Goal: Transaction & Acquisition: Purchase product/service

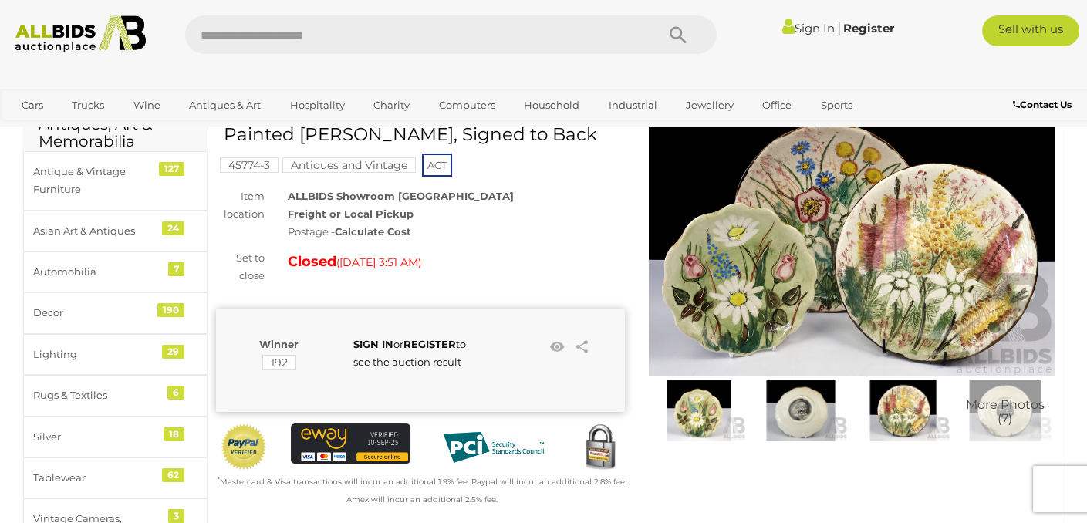
scroll to position [77, 0]
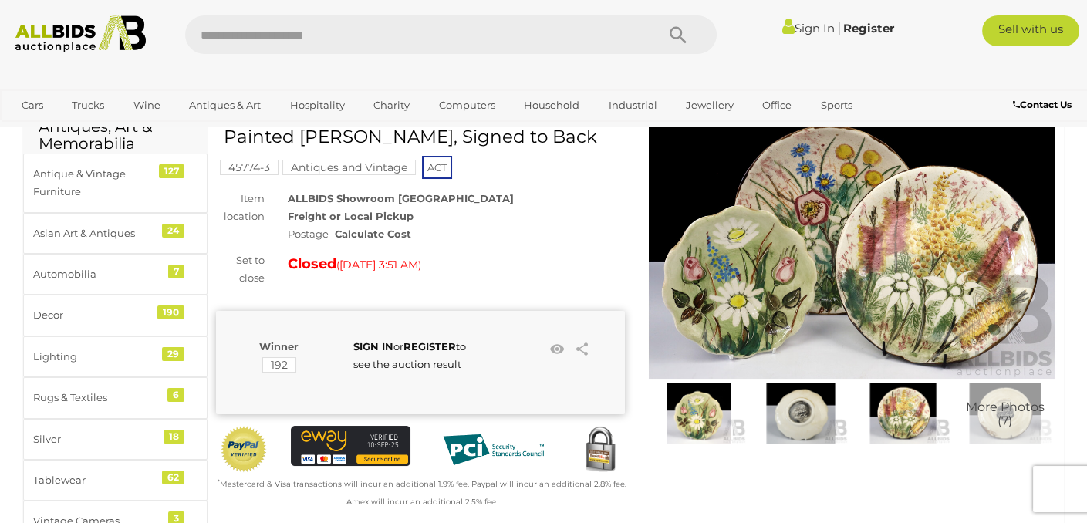
click at [938, 295] on img at bounding box center [852, 247] width 409 height 263
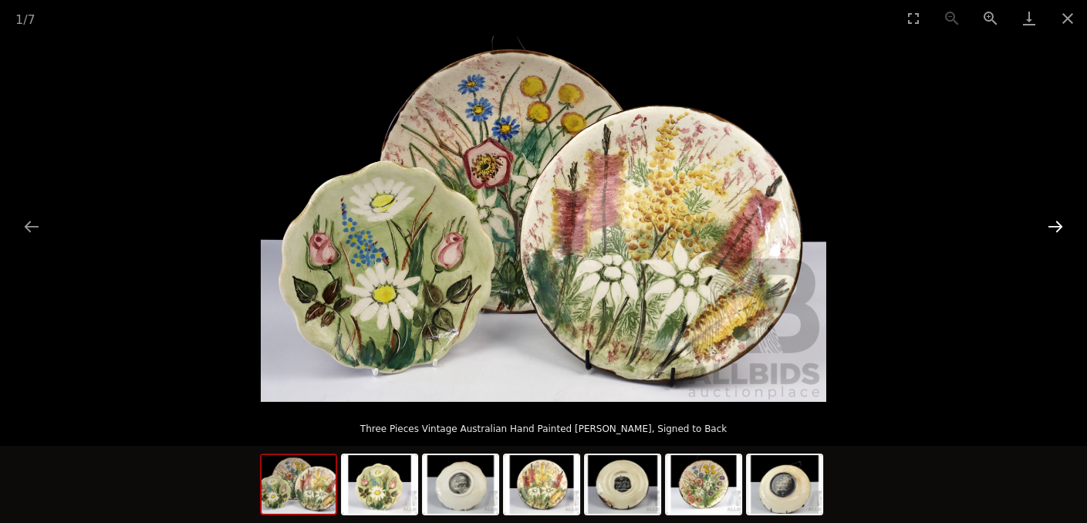
click at [1055, 224] on button "Next slide" at bounding box center [1055, 226] width 32 height 30
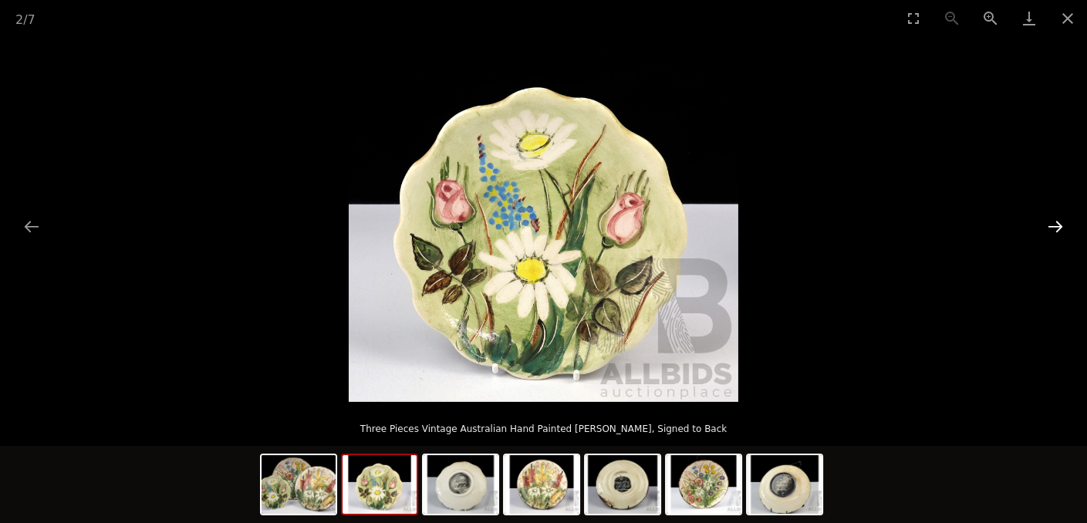
click at [1055, 223] on button "Next slide" at bounding box center [1055, 226] width 32 height 30
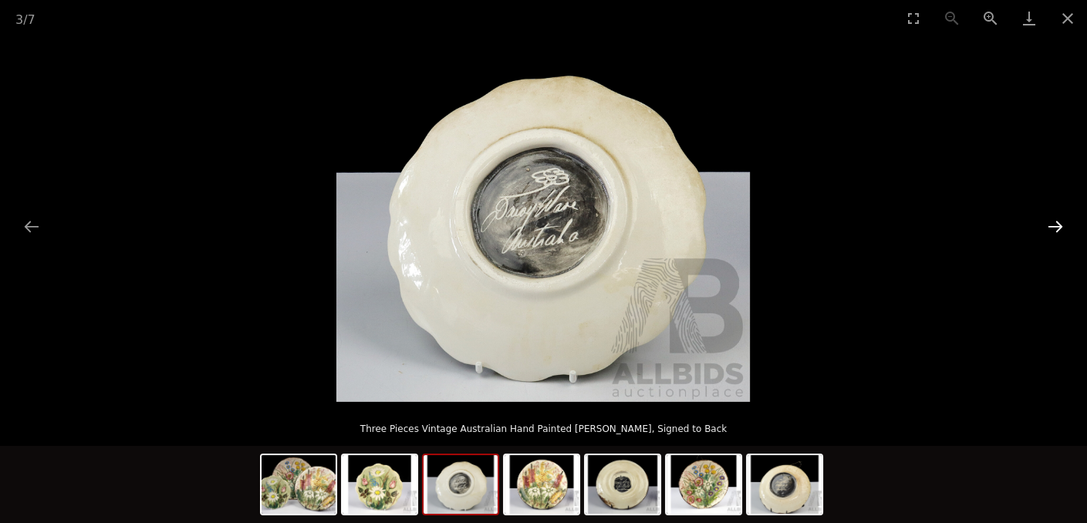
click at [1055, 222] on button "Next slide" at bounding box center [1055, 226] width 32 height 30
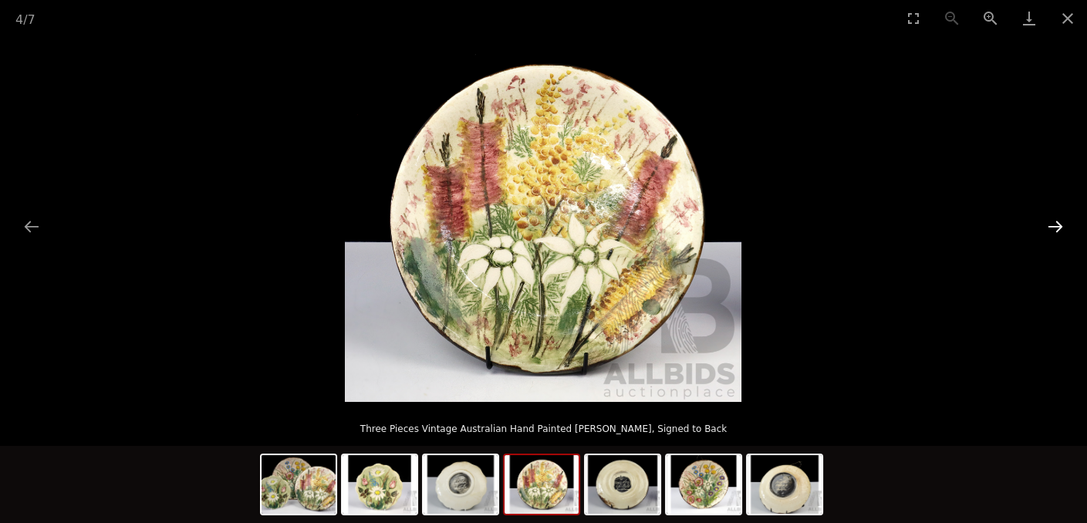
click at [1055, 222] on button "Next slide" at bounding box center [1055, 226] width 32 height 30
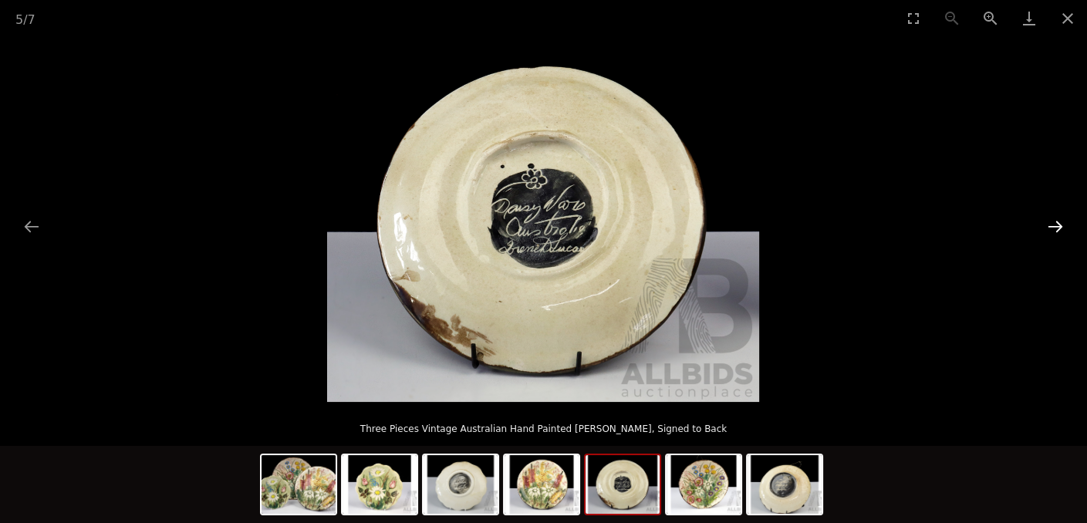
click at [1054, 221] on button "Next slide" at bounding box center [1055, 226] width 32 height 30
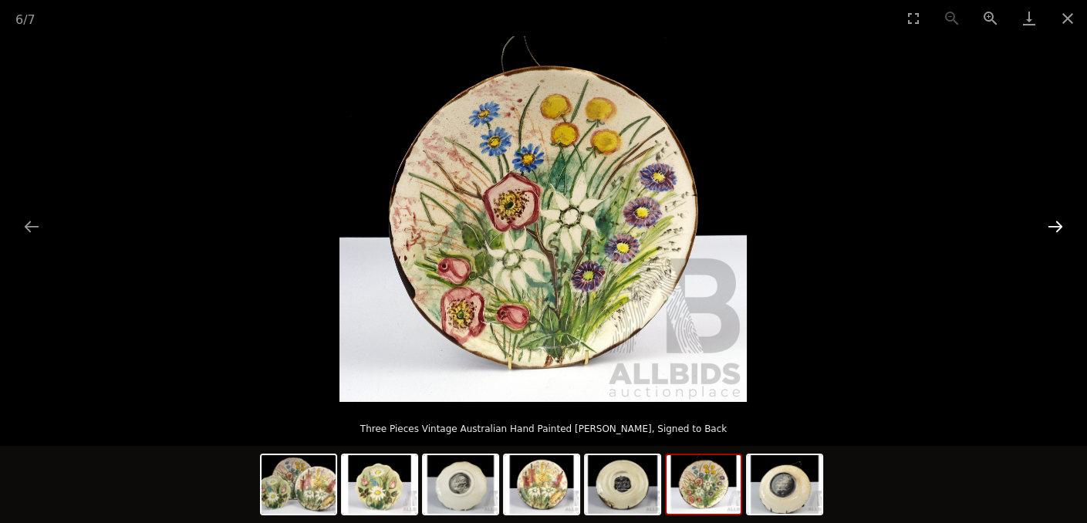
click at [1054, 221] on button "Next slide" at bounding box center [1055, 226] width 32 height 30
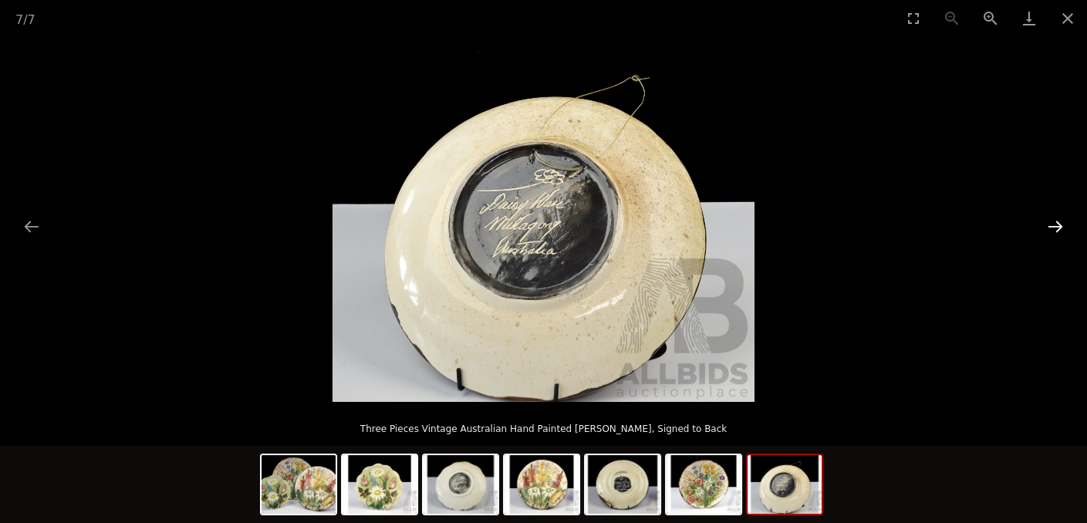
click at [1054, 221] on button "Next slide" at bounding box center [1055, 226] width 32 height 30
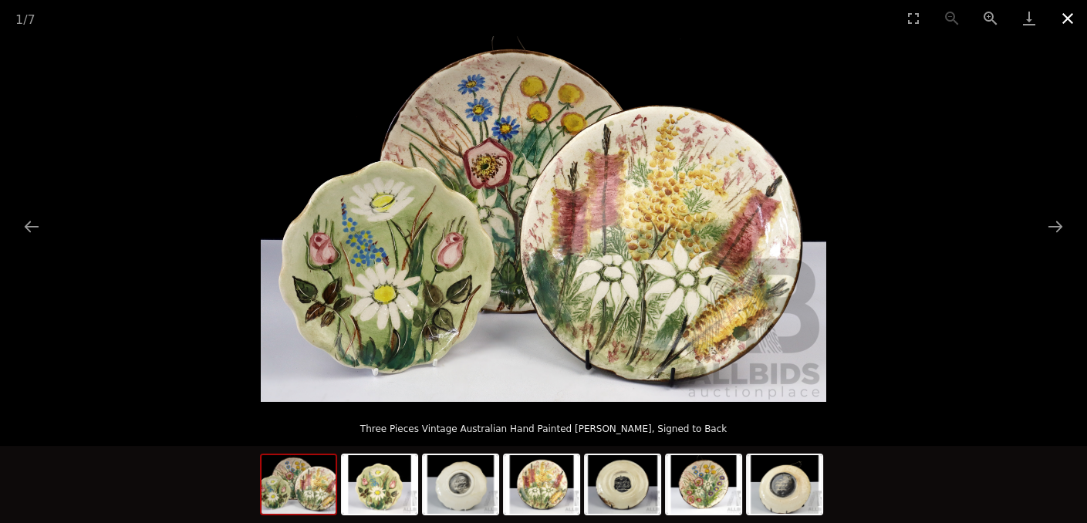
click at [1069, 23] on button "Close gallery" at bounding box center [1067, 18] width 39 height 36
